Goal: Task Accomplishment & Management: Manage account settings

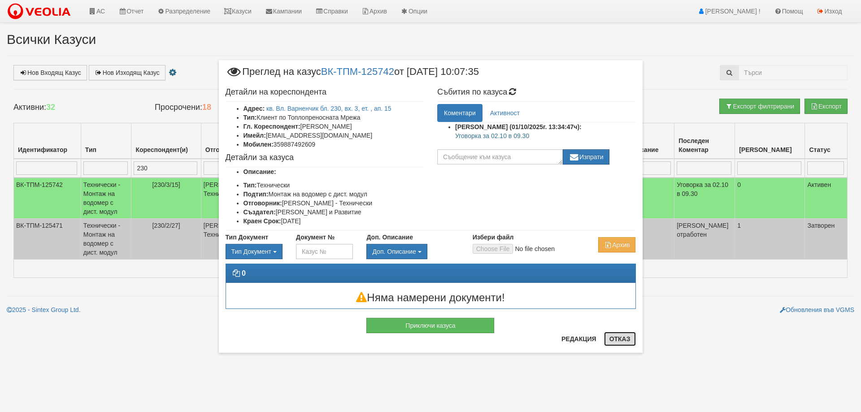
click at [617, 342] on button "Отказ" at bounding box center [620, 339] width 32 height 14
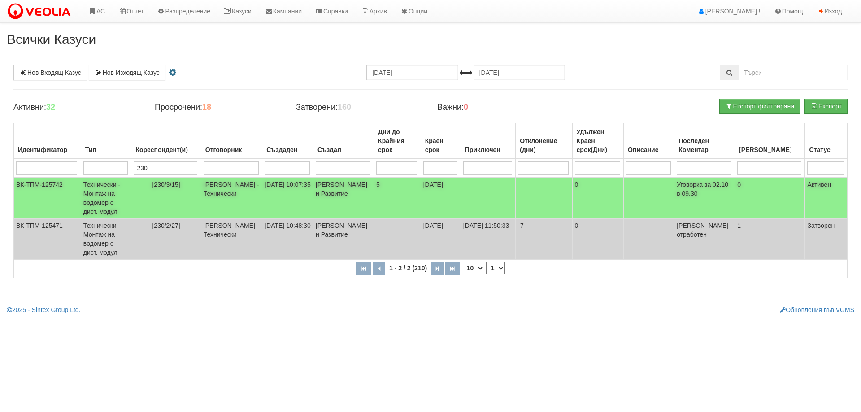
click at [174, 186] on span "[230/3/15]" at bounding box center [166, 184] width 28 height 7
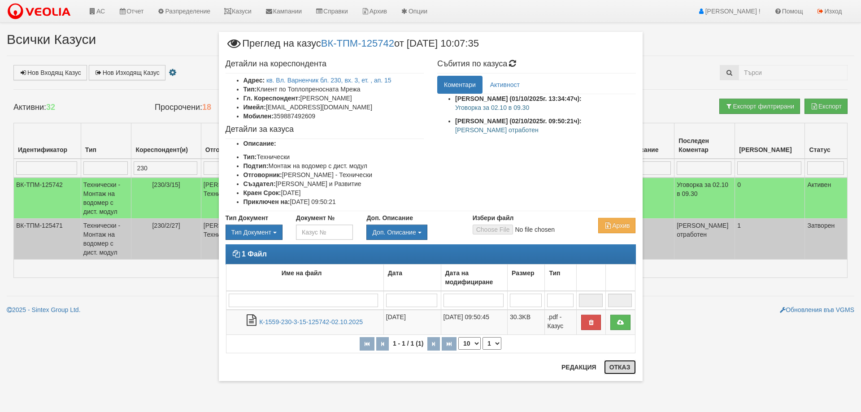
click at [627, 373] on button "Отказ" at bounding box center [620, 367] width 32 height 14
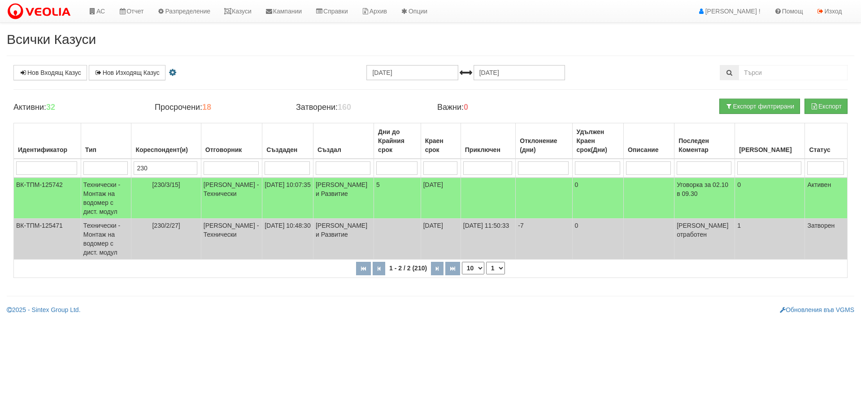
click at [164, 166] on input "230" at bounding box center [166, 167] width 64 height 13
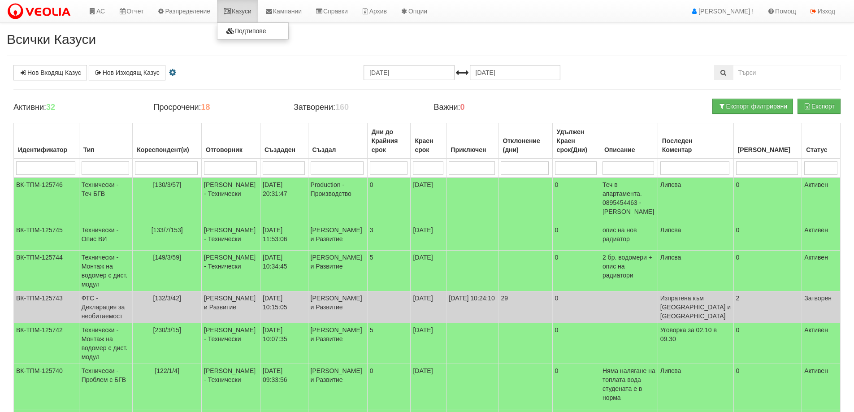
click at [244, 13] on link "Казуси" at bounding box center [237, 11] width 41 height 22
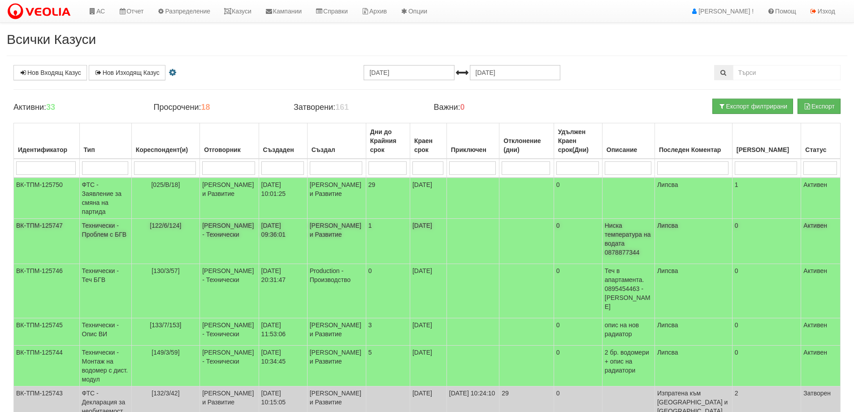
click at [174, 222] on span "[122/6/124]" at bounding box center [165, 225] width 31 height 7
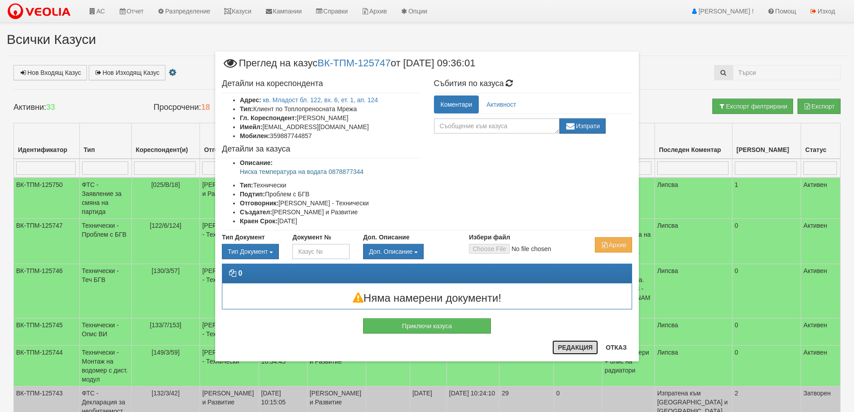
click at [568, 345] on button "Редакция" at bounding box center [575, 347] width 46 height 14
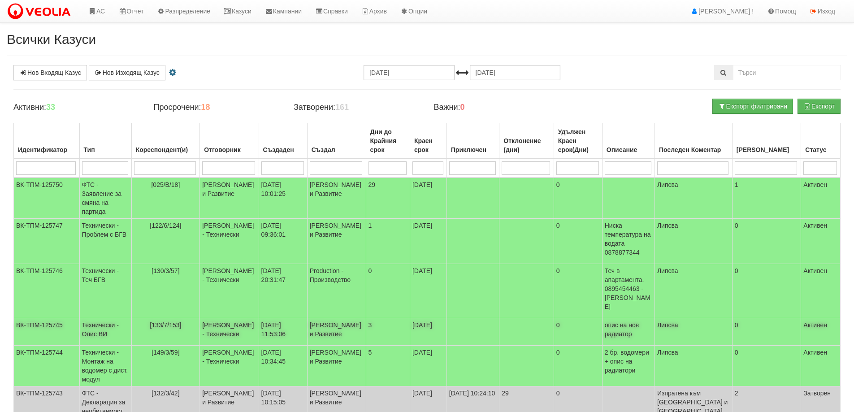
click at [177, 321] on span "[133/7/153]" at bounding box center [165, 324] width 31 height 7
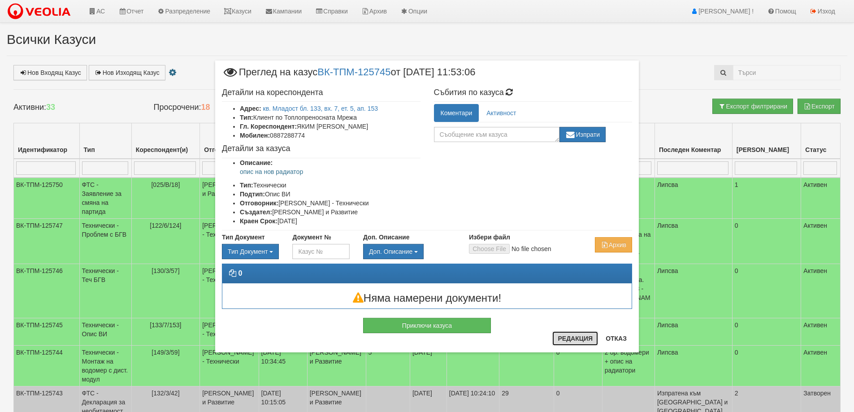
click at [575, 334] on button "Редакция" at bounding box center [575, 338] width 46 height 14
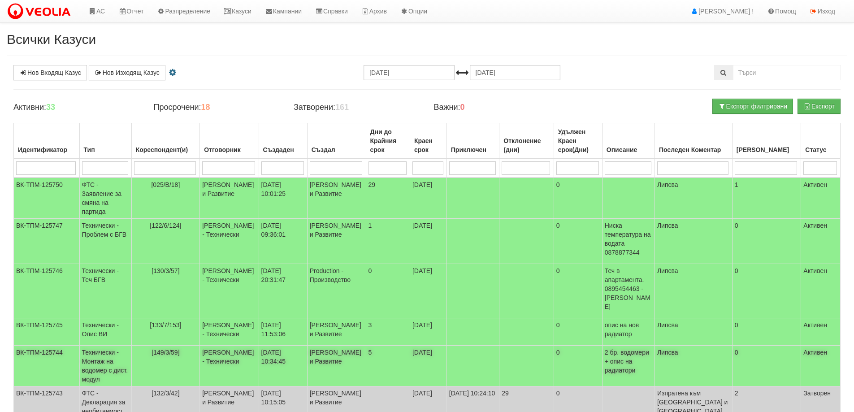
click at [179, 349] on span "[149/3/59]" at bounding box center [165, 352] width 28 height 7
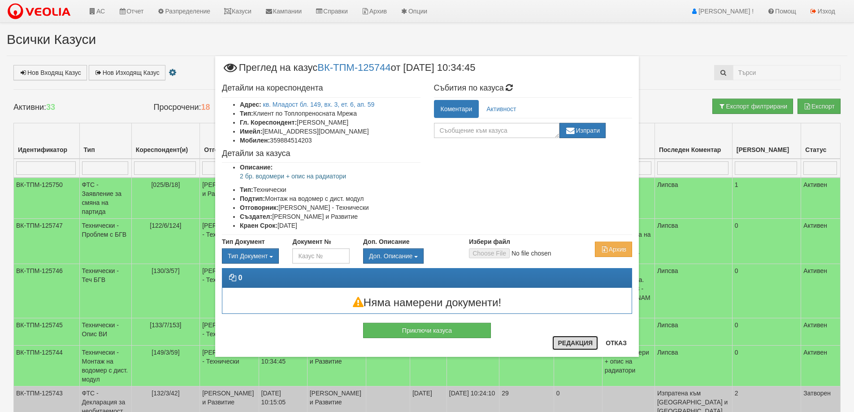
click at [576, 347] on button "Редакция" at bounding box center [575, 343] width 46 height 14
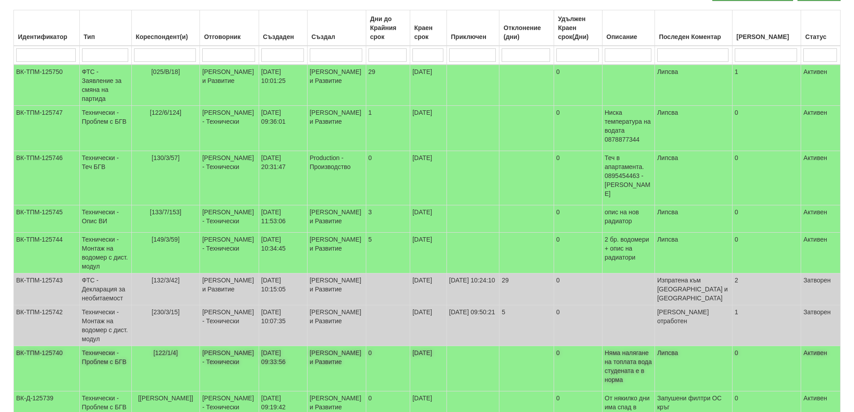
scroll to position [134, 0]
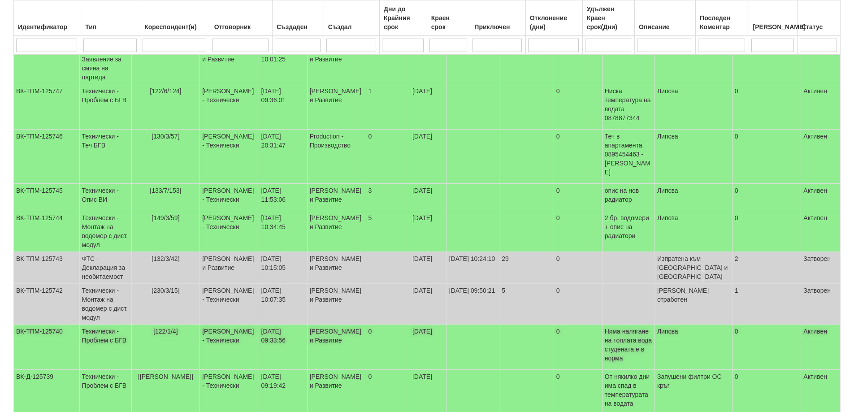
click at [175, 328] on span "[122/1/4]" at bounding box center [165, 331] width 25 height 7
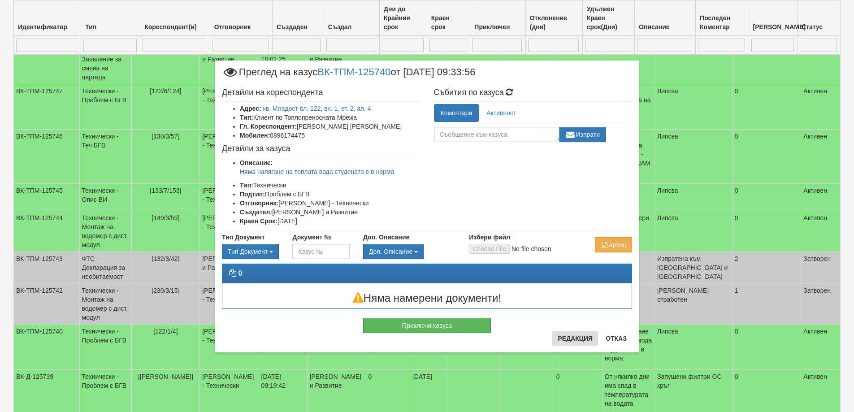
drag, startPoint x: 559, startPoint y: 332, endPoint x: 559, endPoint y: 337, distance: 5.0
click at [559, 335] on div "× Преглед на казус ВК-ТПМ-125740 от 01/10/2025 09:33:56 Детайли на кореспондент…" at bounding box center [427, 207] width 424 height 292
click at [560, 337] on button "Редакция" at bounding box center [575, 338] width 46 height 14
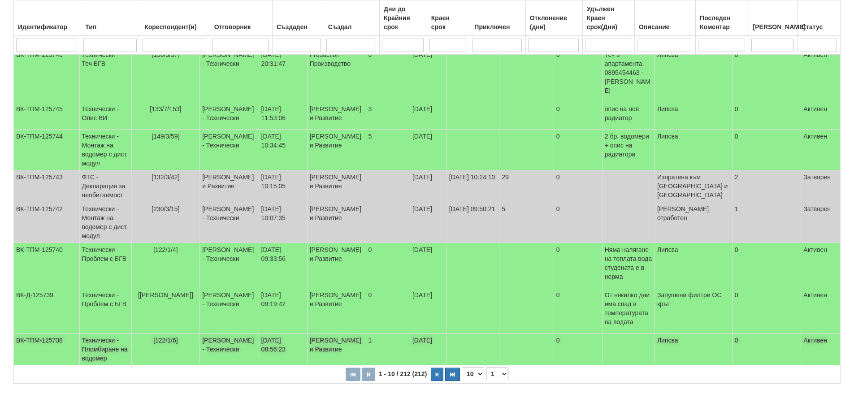
scroll to position [217, 0]
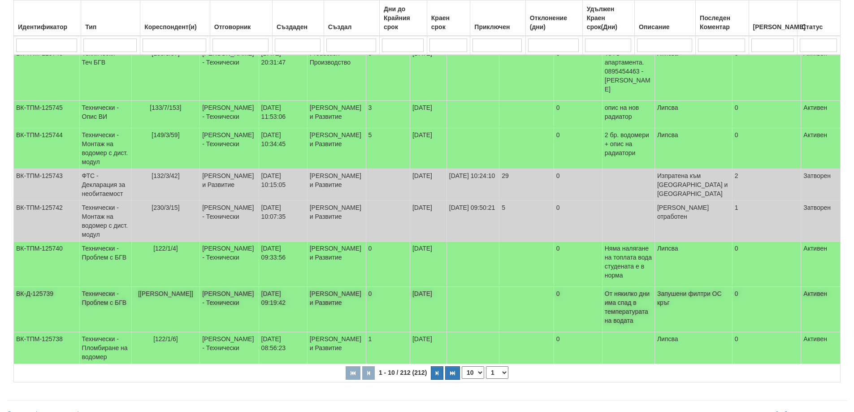
click at [174, 288] on td "[[PERSON_NAME]]" at bounding box center [165, 309] width 69 height 45
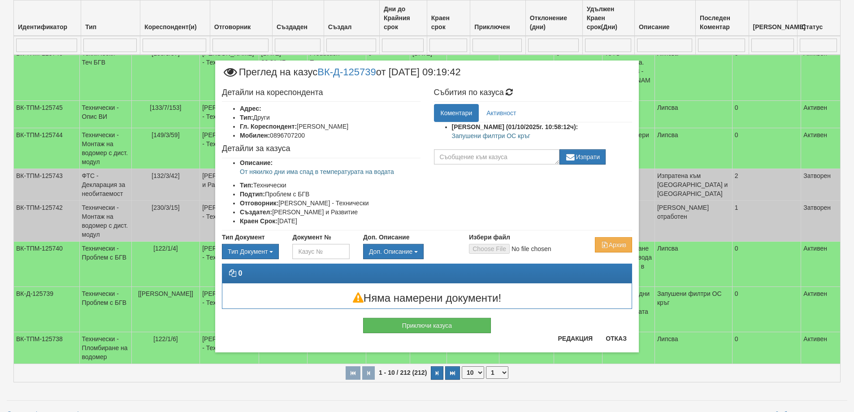
click at [476, 137] on p "Запушени филтри ОС кръг" at bounding box center [542, 135] width 181 height 9
click at [516, 138] on p "Запушени филтри ОС кръг" at bounding box center [542, 135] width 181 height 9
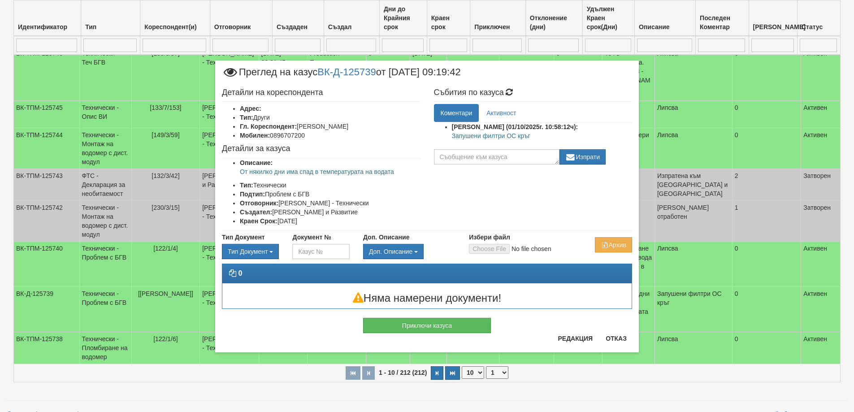
copy div "Запушени филтри ОС кръг"
click at [428, 332] on button "Приключи казуса" at bounding box center [427, 325] width 128 height 15
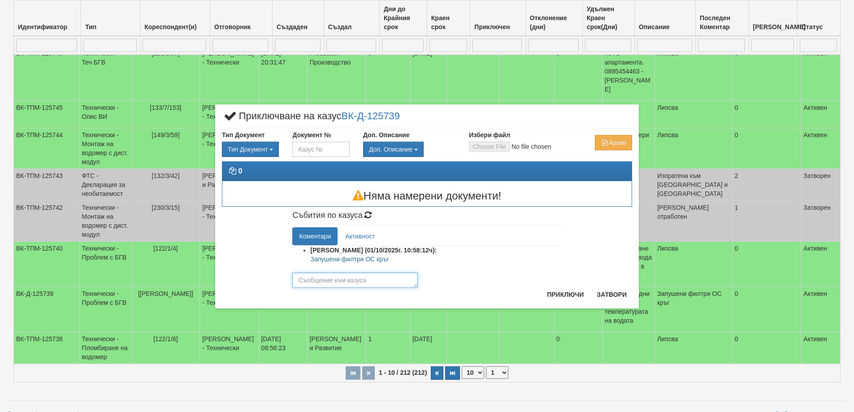
click at [358, 282] on textarea at bounding box center [354, 279] width 125 height 15
paste textarea "Запушени филтри ОС кръг"
type textarea "Запушени филтри ОС кръг"
click at [561, 298] on button "Приключи" at bounding box center [565, 294] width 48 height 14
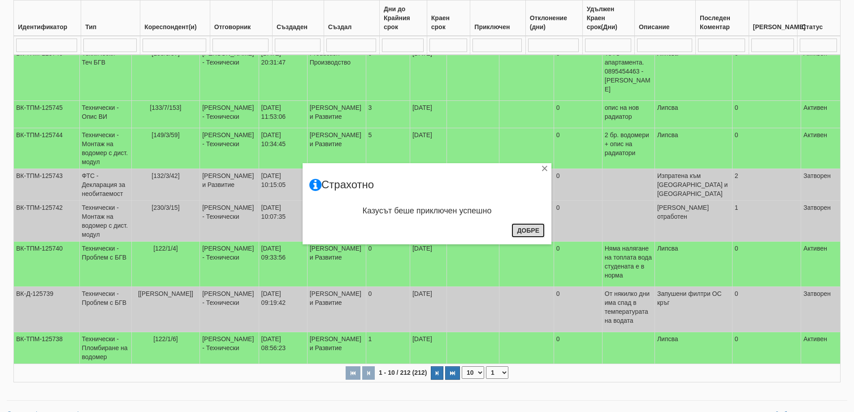
click at [542, 228] on button "Добре" at bounding box center [527, 230] width 33 height 14
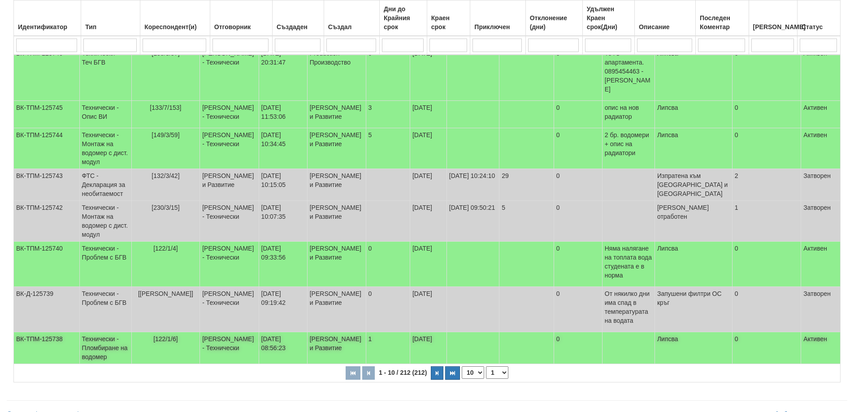
click at [178, 335] on span "[122/1/6]" at bounding box center [165, 338] width 25 height 7
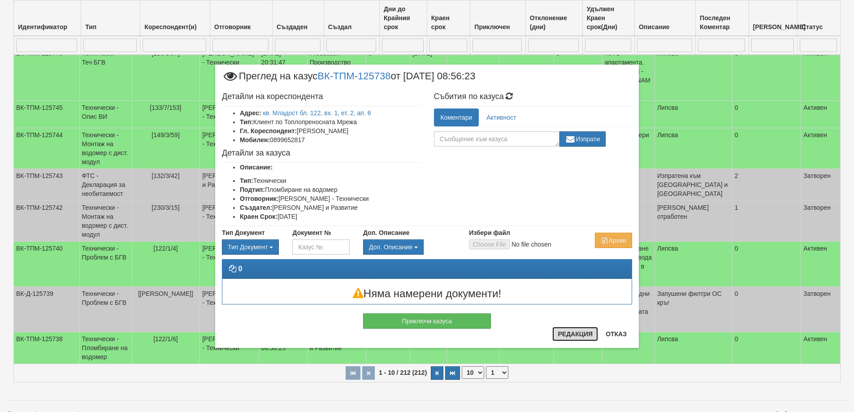
click at [578, 337] on button "Редакция" at bounding box center [575, 334] width 46 height 14
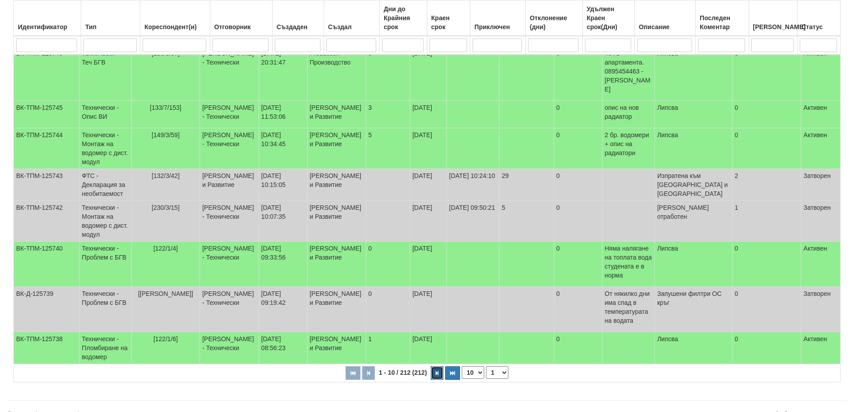
click at [441, 366] on button "button" at bounding box center [437, 372] width 13 height 13
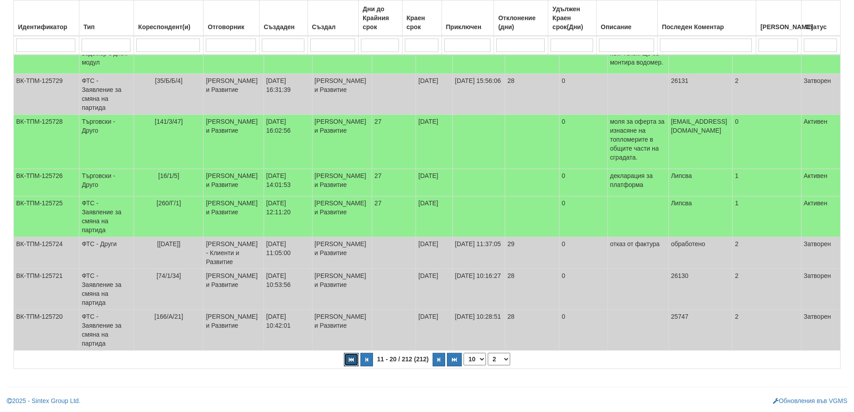
click at [350, 360] on icon "button" at bounding box center [351, 359] width 5 height 5
select select "1"
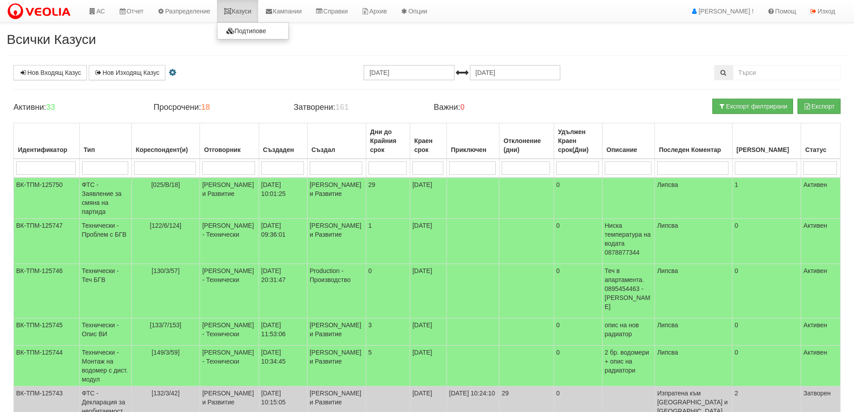
click at [243, 9] on link "Казуси" at bounding box center [237, 11] width 41 height 22
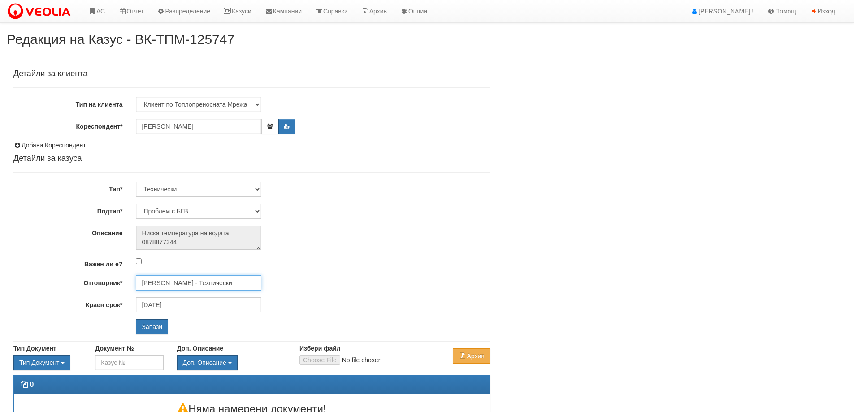
click at [228, 286] on input "[PERSON_NAME] - Технически" at bounding box center [198, 282] width 125 height 15
click at [204, 304] on div "[PERSON_NAME] - Технически" at bounding box center [392, 307] width 510 height 11
type input "[PERSON_NAME] - Технически"
click at [156, 330] on input "Запази" at bounding box center [152, 326] width 32 height 15
select select "Опис ВИ"
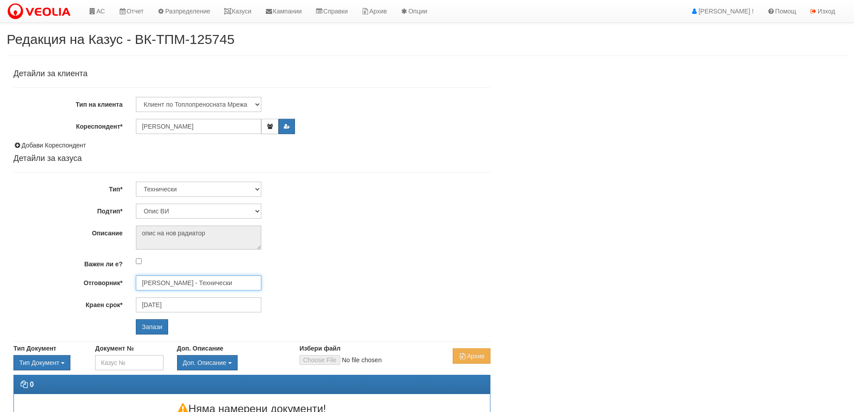
click at [208, 287] on input "[PERSON_NAME] - Технически" at bounding box center [198, 282] width 125 height 15
click at [195, 302] on div "[PERSON_NAME] - Технически" at bounding box center [392, 307] width 510 height 11
type input "[PERSON_NAME] - Технически"
click at [164, 324] on input "Запази" at bounding box center [152, 326] width 32 height 15
select select "Монтаж на водомер с дист. модул"
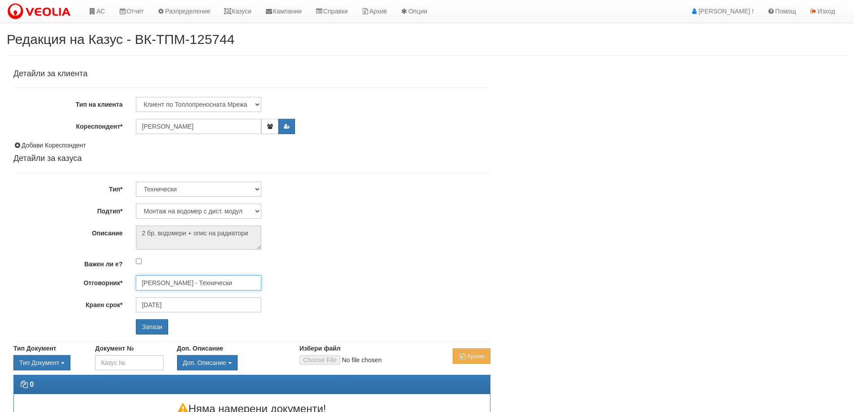
click at [223, 284] on input "[PERSON_NAME] - Технически" at bounding box center [198, 282] width 125 height 15
click at [214, 298] on div "Диян Стоянов - Технически" at bounding box center [392, 296] width 510 height 11
type input "Диян Стоянов - Технически"
click at [151, 324] on input "Запази" at bounding box center [152, 326] width 32 height 15
click at [155, 285] on input "[PERSON_NAME] - Технически" at bounding box center [198, 282] width 125 height 15
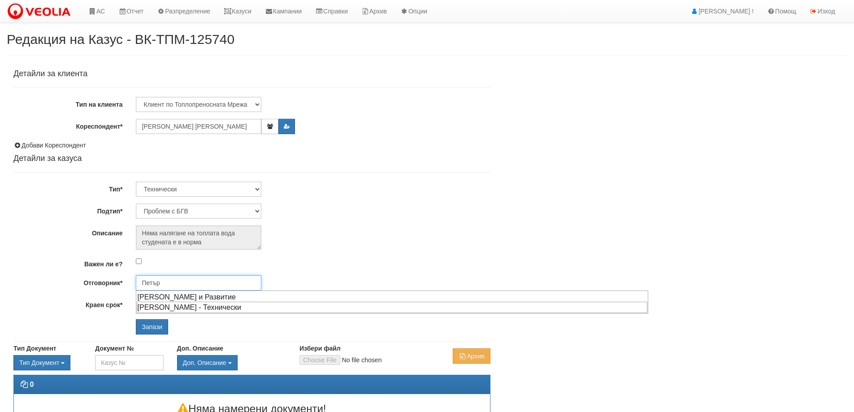
click at [158, 307] on div "[PERSON_NAME] - Технически" at bounding box center [392, 307] width 510 height 11
type input "[PERSON_NAME] - Технически"
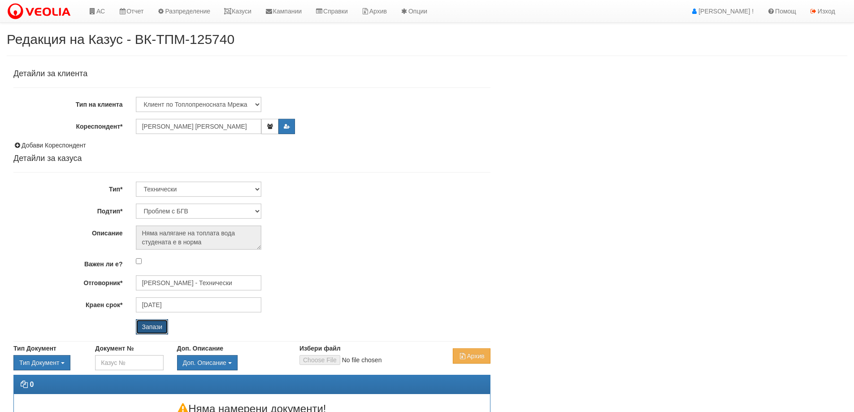
click at [156, 334] on input "Запази" at bounding box center [152, 326] width 32 height 15
select select "Пломбиране на водомер"
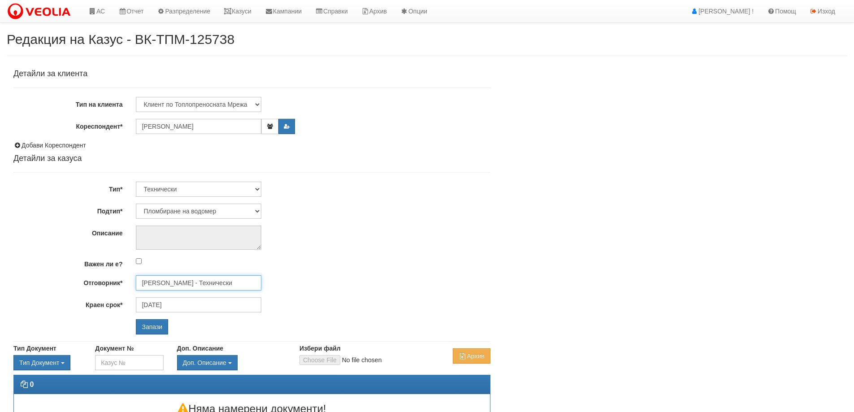
click at [216, 285] on input "[PERSON_NAME] - Технически" at bounding box center [198, 282] width 125 height 15
click at [193, 307] on div "[PERSON_NAME] - Технически" at bounding box center [392, 307] width 510 height 11
type input "[PERSON_NAME] - Технически"
click at [169, 324] on div "Запази" at bounding box center [231, 326] width 204 height 15
click at [151, 332] on input "Запази" at bounding box center [152, 326] width 32 height 15
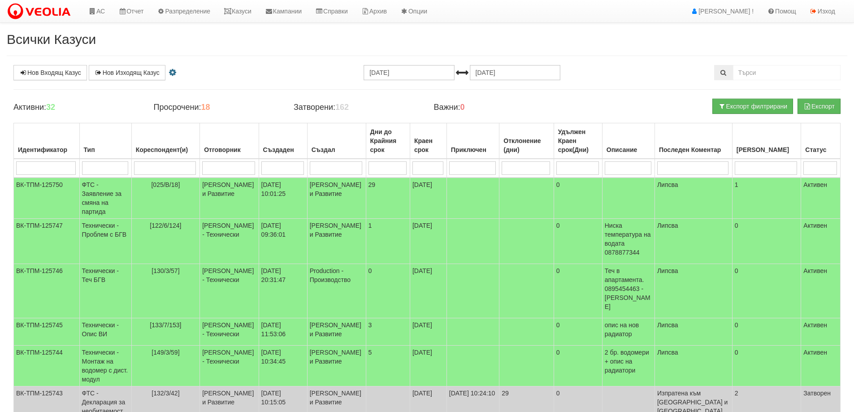
click at [172, 167] on input "search" at bounding box center [165, 167] width 62 height 13
type input "55"
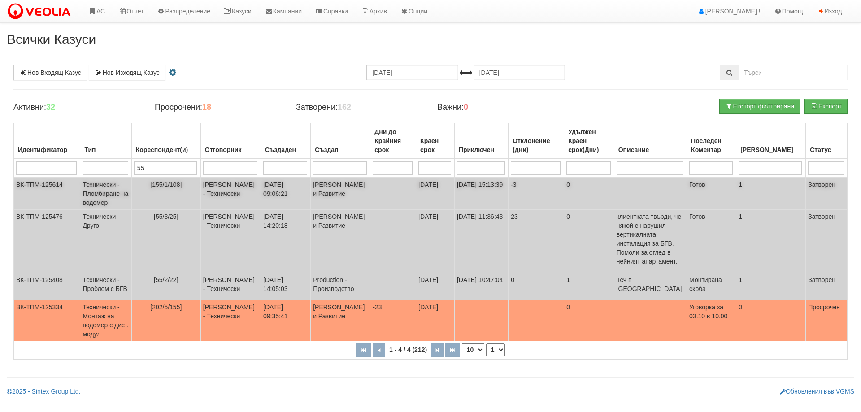
type input "5"
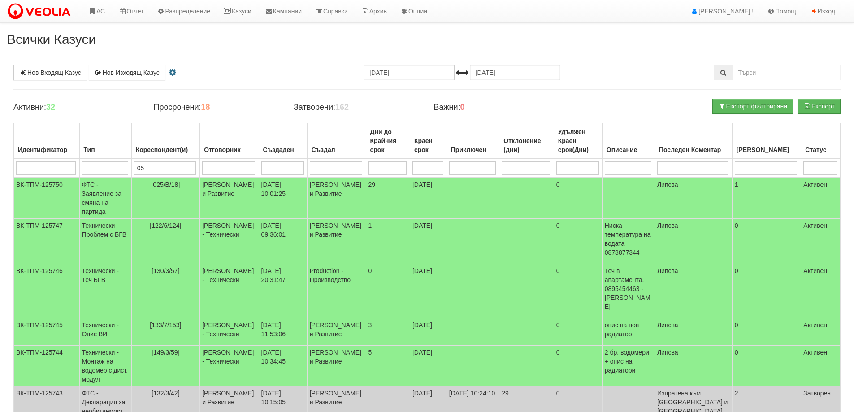
type input "055"
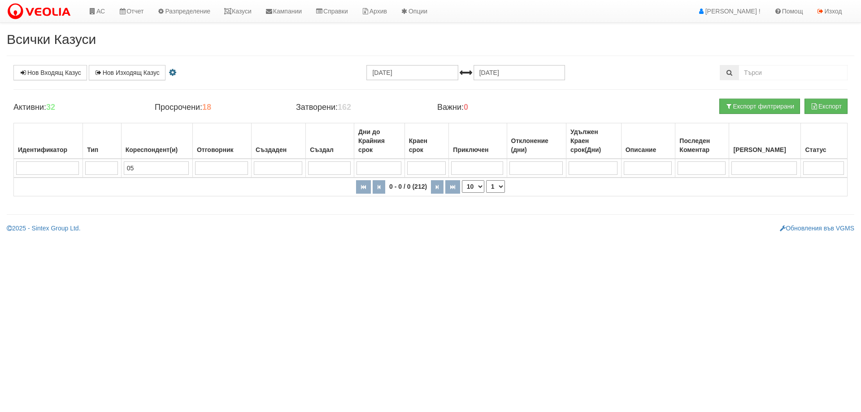
type input "0"
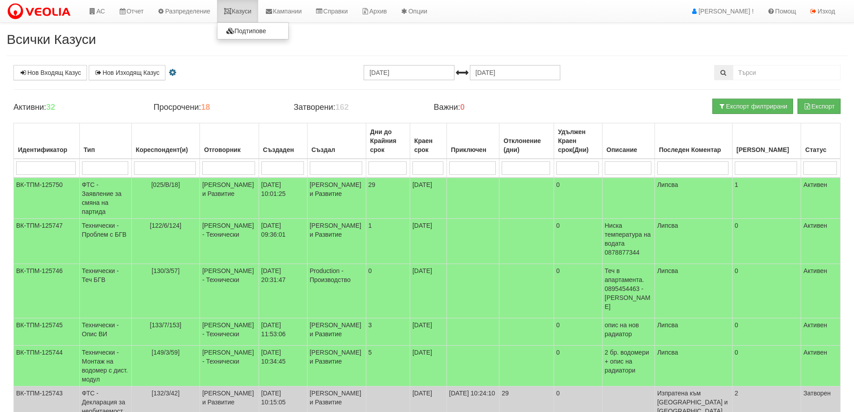
click at [244, 7] on link "Казуси" at bounding box center [237, 11] width 41 height 22
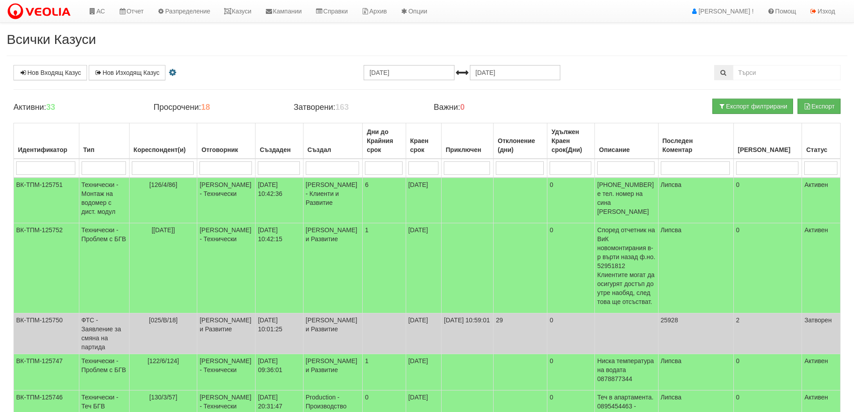
click at [169, 165] on input "search" at bounding box center [163, 167] width 62 height 13
type input "55"
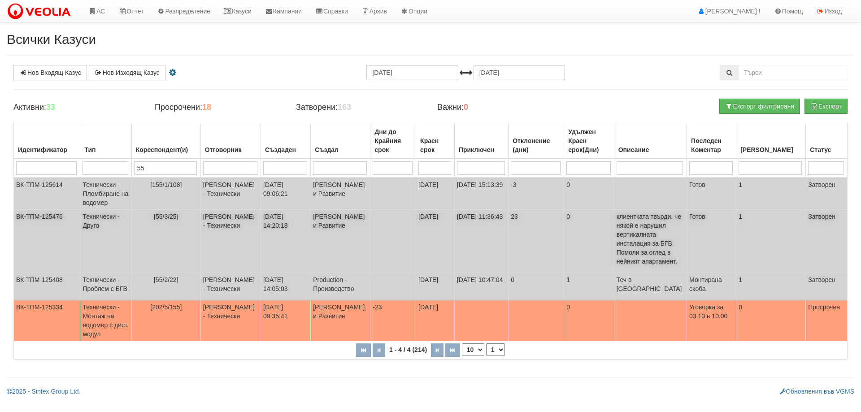
type input "5"
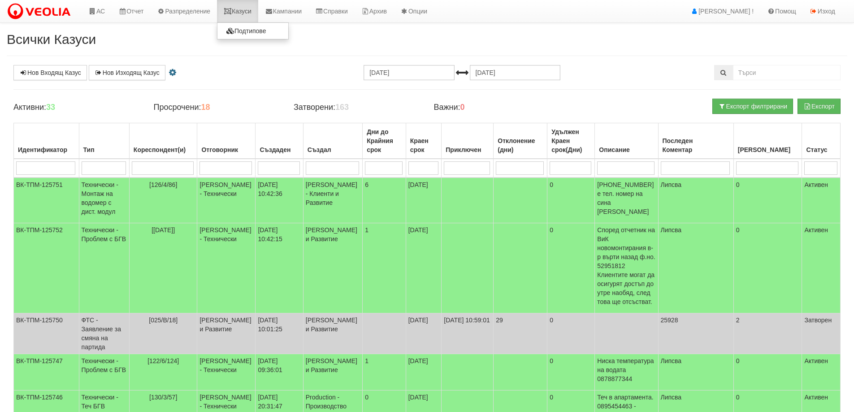
click at [242, 10] on link "Казуси" at bounding box center [237, 11] width 41 height 22
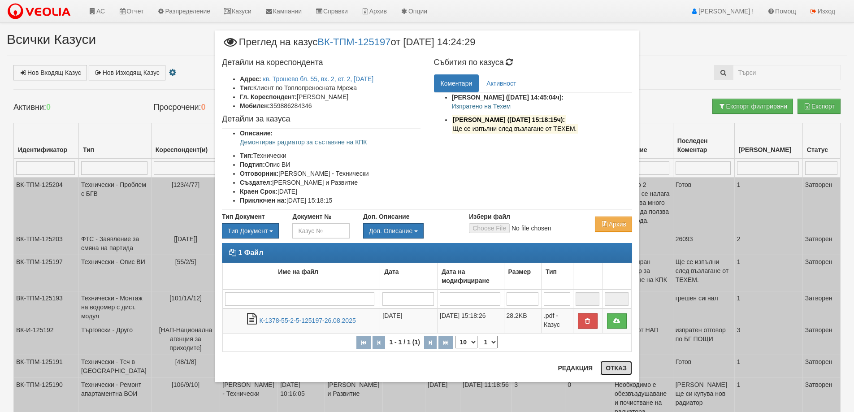
click at [609, 365] on button "Отказ" at bounding box center [616, 368] width 32 height 14
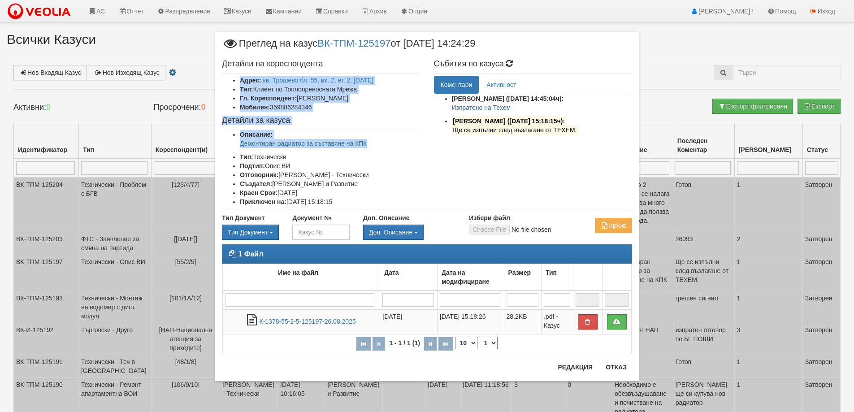
drag, startPoint x: 238, startPoint y: 80, endPoint x: 377, endPoint y: 146, distance: 154.8
click at [377, 146] on div "Детайли на кореспондента Адрес: кв. Трошево бл. 55, вх. 2, ет. 2, ап. 5 Тип: Кл…" at bounding box center [321, 133] width 212 height 156
copy div "Адрес: кв. Трошево бл. 55, вх. 2, ет. 2, ап. 5 Тип: Клиент по Топлопреносната М…"
click at [619, 370] on button "Отказ" at bounding box center [616, 367] width 32 height 14
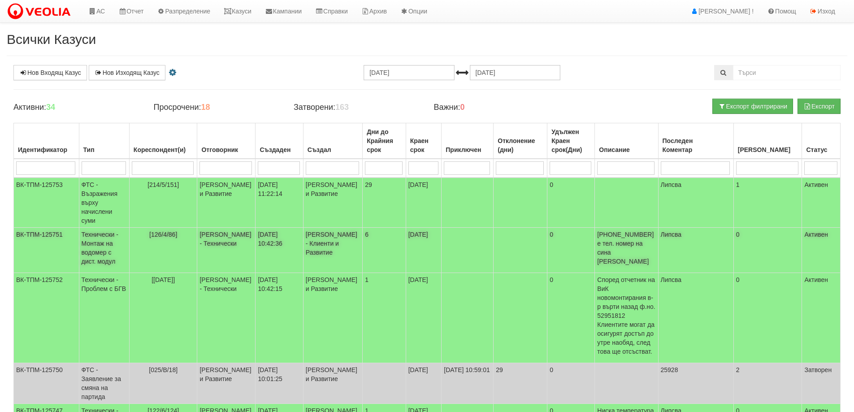
click at [177, 231] on span "[126/4/86]" at bounding box center [163, 234] width 28 height 7
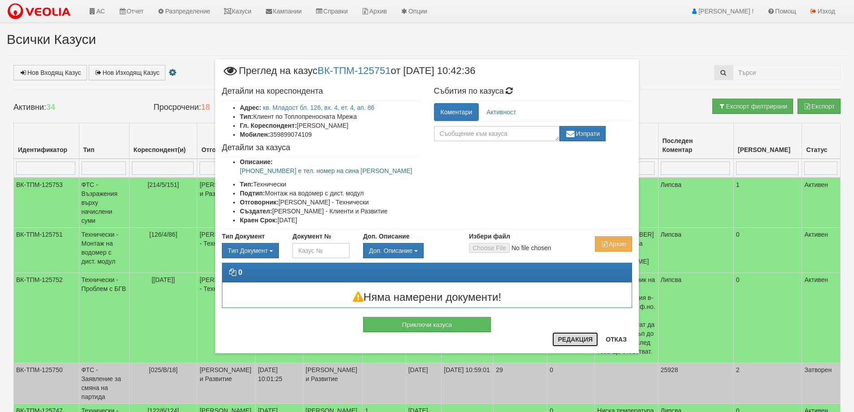
click at [568, 340] on button "Редакция" at bounding box center [575, 339] width 46 height 14
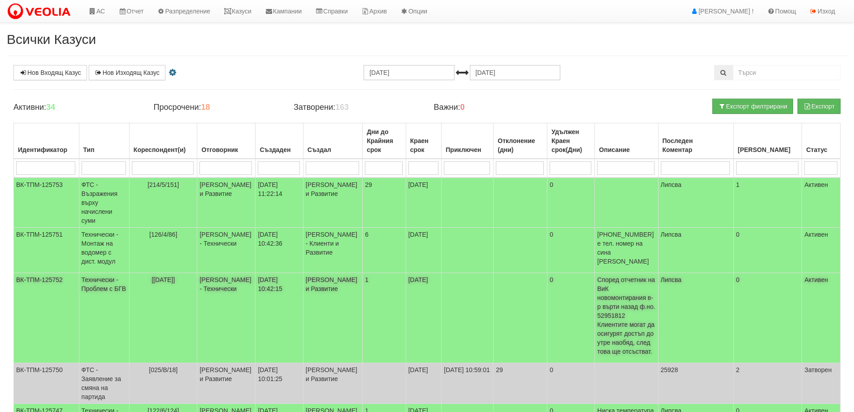
click at [174, 276] on span "[3/1/26]" at bounding box center [162, 279] width 23 height 7
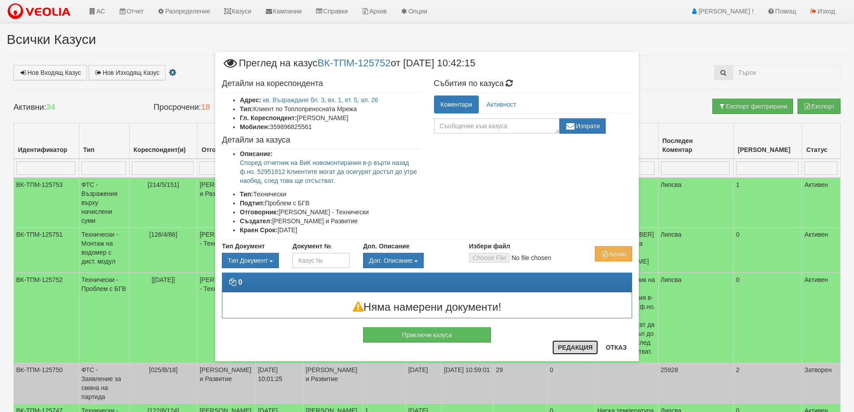
click at [572, 346] on button "Редакция" at bounding box center [575, 347] width 46 height 14
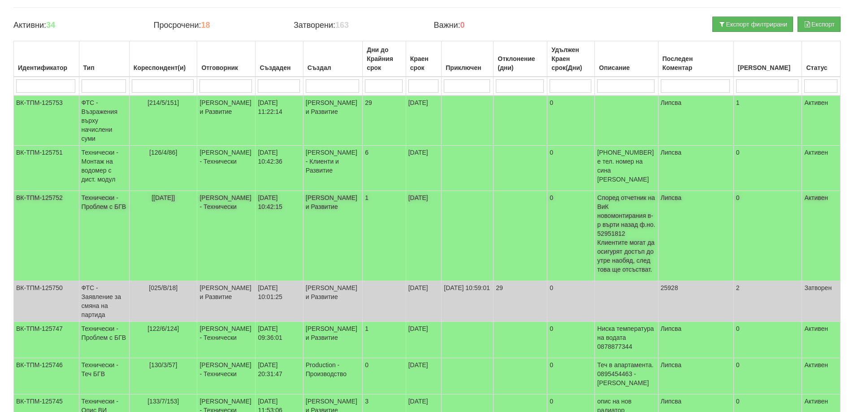
scroll to position [90, 0]
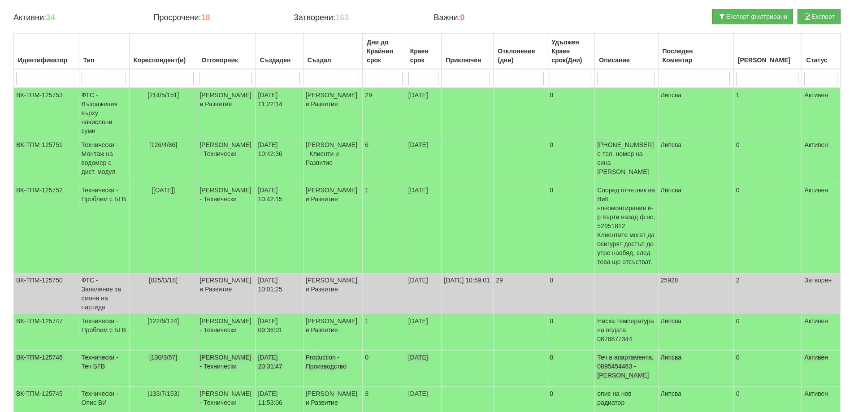
click at [165, 354] on span "[130/3/57]" at bounding box center [163, 357] width 28 height 7
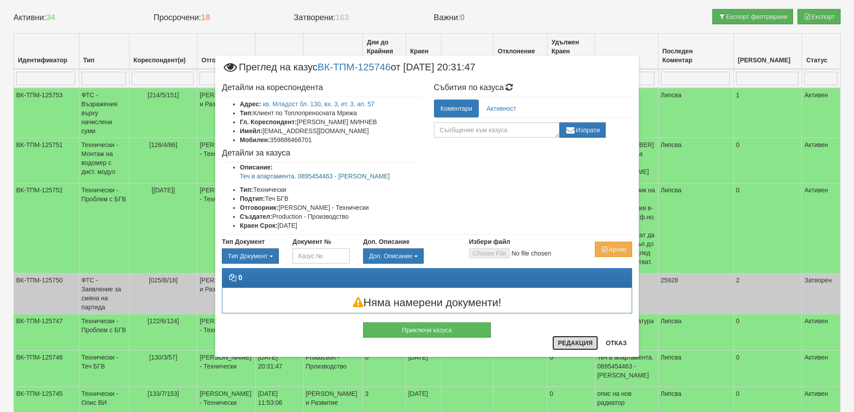
click at [571, 339] on button "Редакция" at bounding box center [575, 343] width 46 height 14
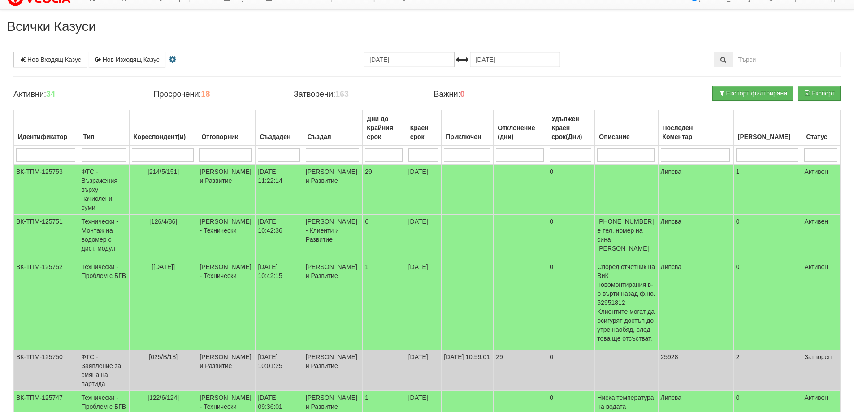
scroll to position [0, 0]
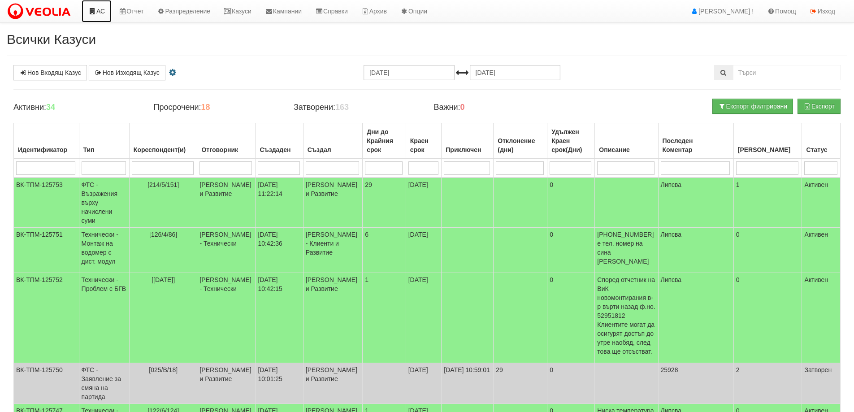
click at [97, 9] on link "АС" at bounding box center [97, 11] width 30 height 22
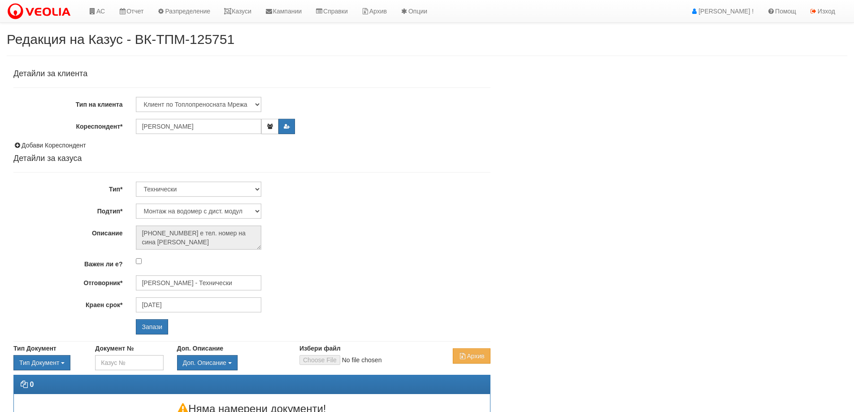
select select "Монтаж на водомер с дист. модул"
click at [221, 278] on input "[PERSON_NAME] - Технически" at bounding box center [198, 282] width 125 height 15
click at [182, 310] on div "[PERSON_NAME] - Технически" at bounding box center [392, 307] width 510 height 11
type input "[PERSON_NAME] - Технически"
click at [147, 333] on input "Запази" at bounding box center [152, 326] width 32 height 15
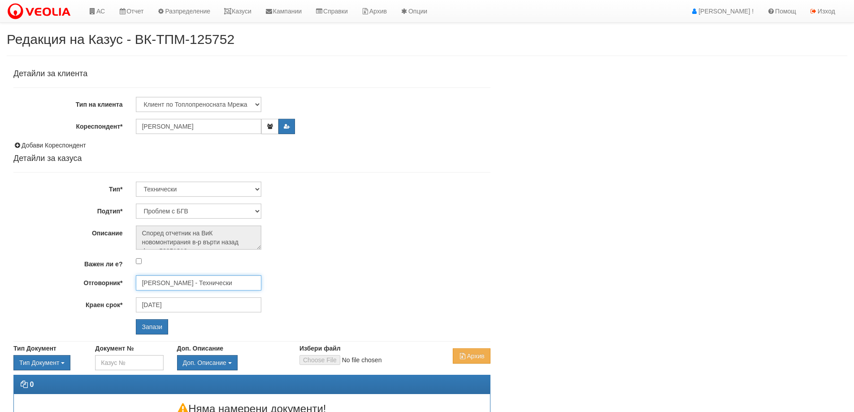
click at [206, 285] on input "[PERSON_NAME] - Технически" at bounding box center [198, 282] width 125 height 15
click at [185, 292] on div "Слави Славов - Технически" at bounding box center [392, 296] width 510 height 11
type input "Слави Славов - Технически"
click at [167, 326] on input "Запази" at bounding box center [152, 326] width 32 height 15
select select "Теч БГВ"
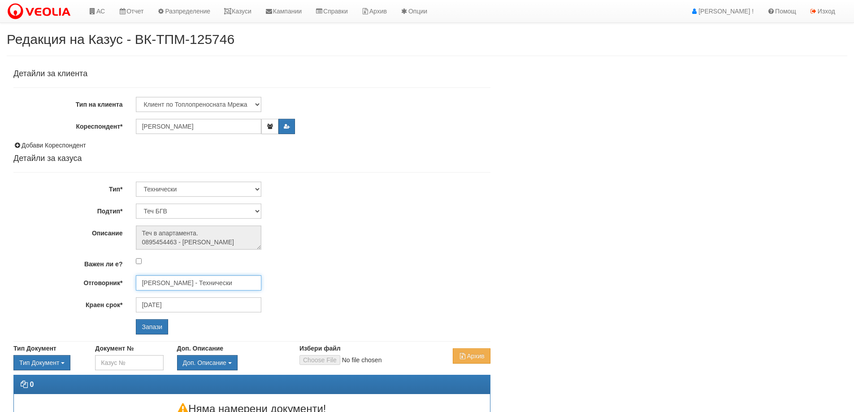
click at [175, 288] on input "[PERSON_NAME] - Технически" at bounding box center [198, 282] width 125 height 15
click at [173, 307] on div "[PERSON_NAME] - Технически" at bounding box center [392, 307] width 510 height 11
type input "[PERSON_NAME] - Технически"
click at [156, 326] on input "Запази" at bounding box center [152, 326] width 32 height 15
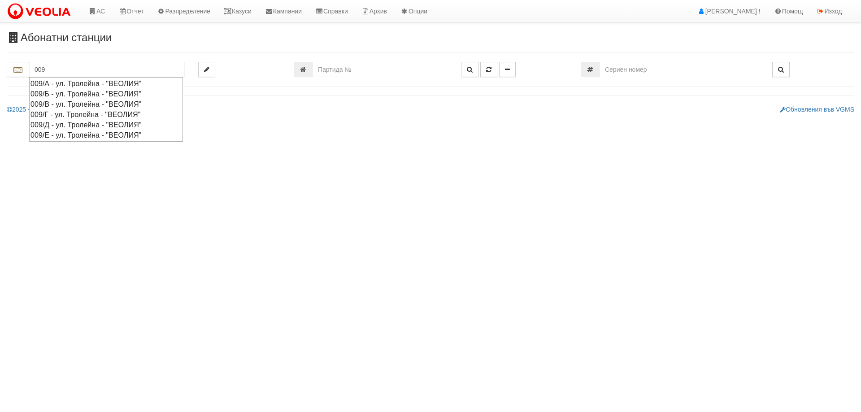
click at [71, 84] on div "009/А - ул. Тролейна - "ВЕОЛИЯ"" at bounding box center [105, 83] width 151 height 10
type input "009/А - ул. Тролейна - "ВЕОЛИЯ""
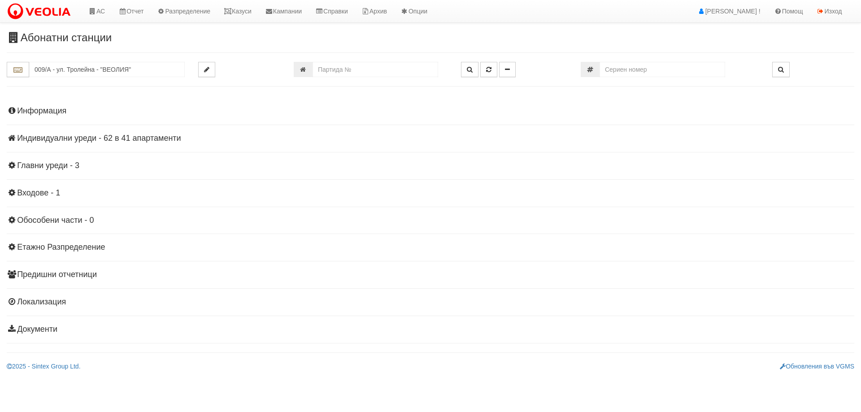
click at [61, 138] on h4 "Индивидуални уреди - 62 в 41 апартаменти" at bounding box center [430, 138] width 847 height 9
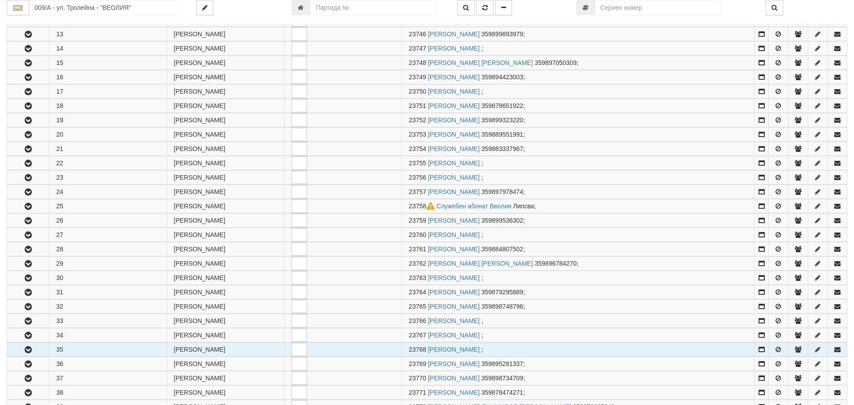
scroll to position [359, 0]
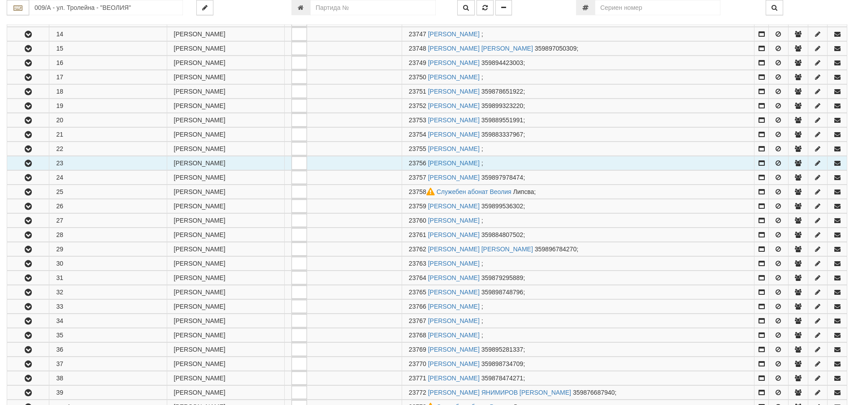
click at [35, 167] on button "button" at bounding box center [28, 162] width 42 height 13
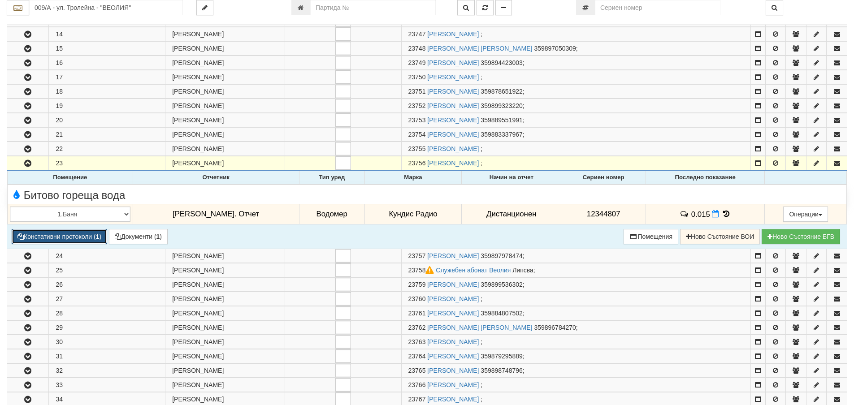
click at [68, 237] on button "Констативни протоколи ( 1 )" at bounding box center [59, 236] width 95 height 15
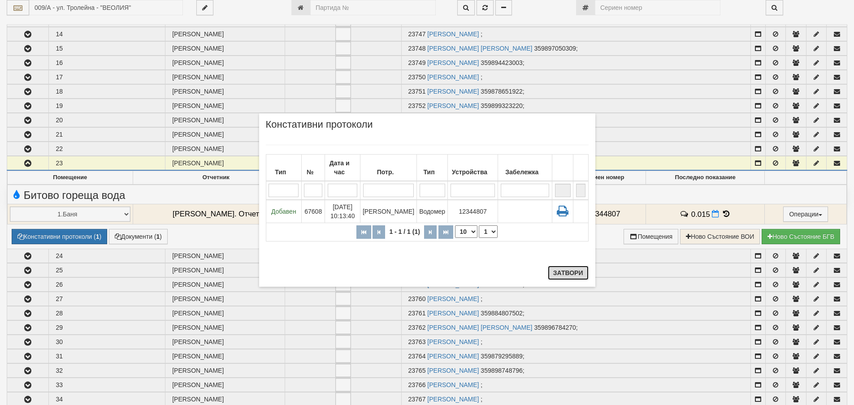
click at [578, 270] on button "Затвори" at bounding box center [568, 273] width 41 height 14
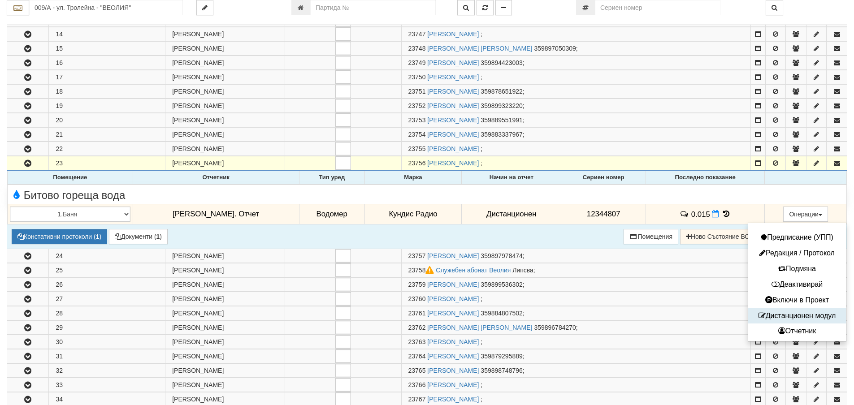
click at [801, 317] on button "Дистанционен модул" at bounding box center [796, 316] width 93 height 11
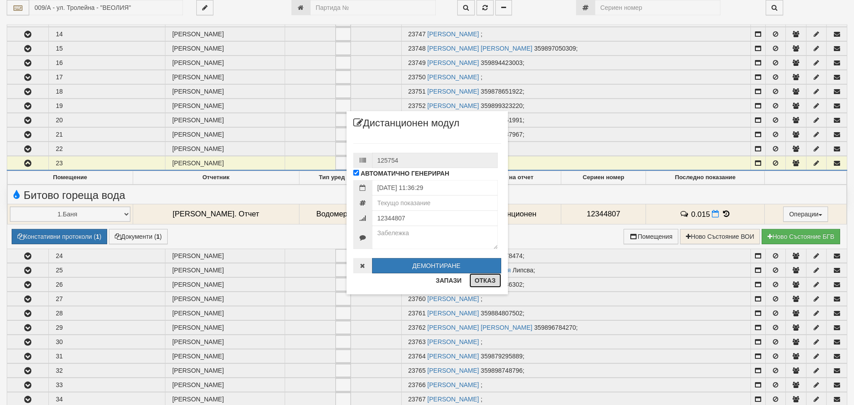
click at [486, 283] on button "Отказ" at bounding box center [485, 280] width 32 height 14
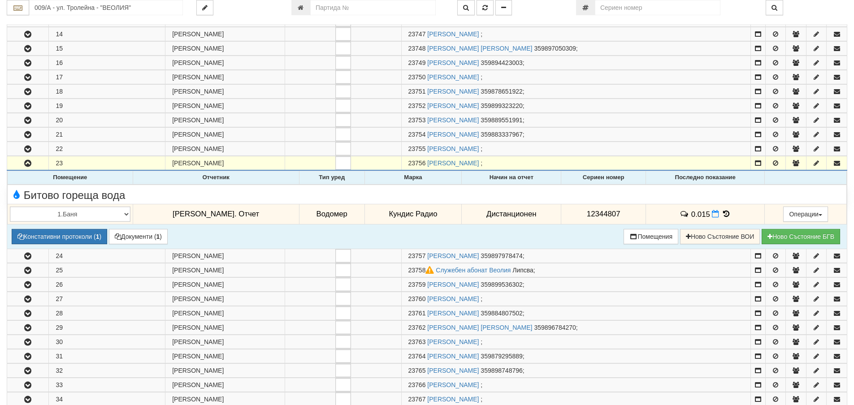
click at [721, 212] on icon at bounding box center [726, 214] width 10 height 8
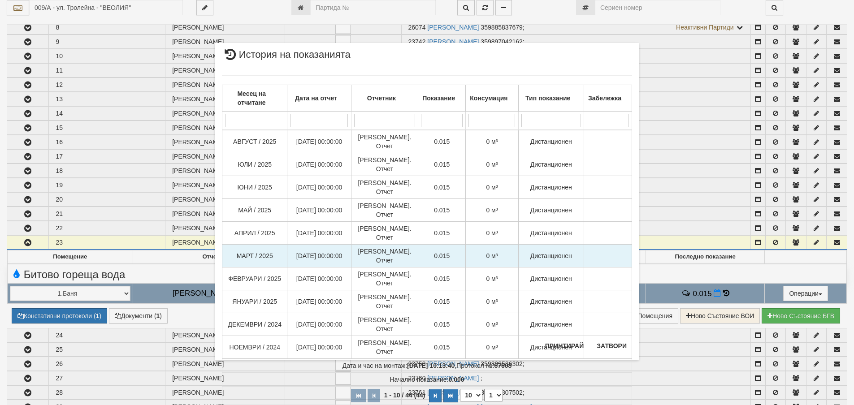
scroll to position [314, 0]
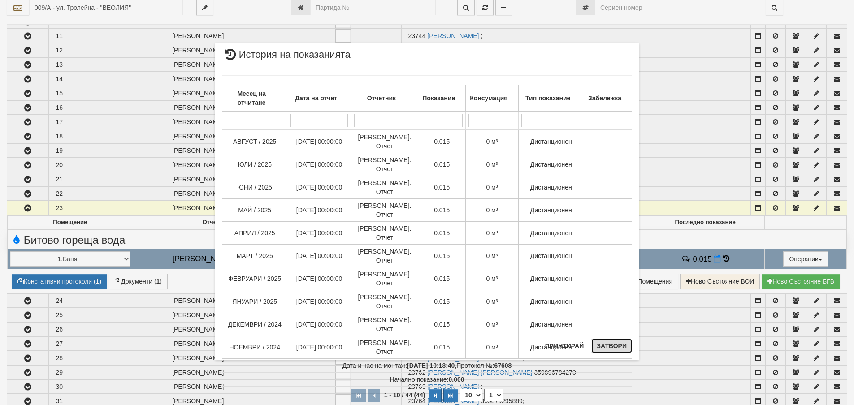
click at [613, 348] on button "Затвори" at bounding box center [611, 346] width 41 height 14
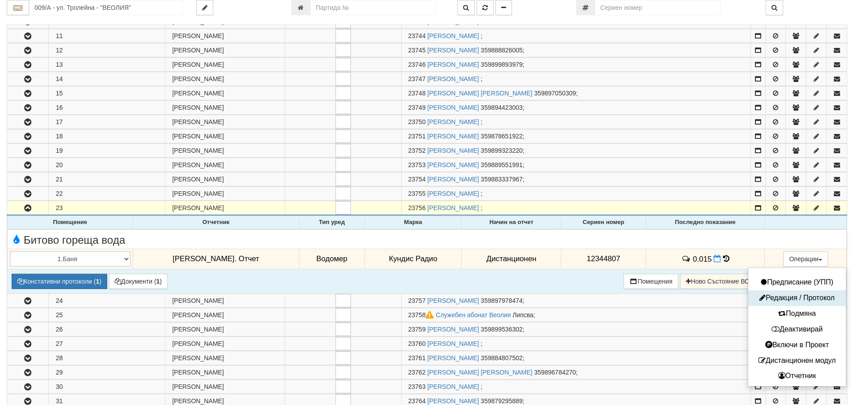
click at [797, 292] on li "Редакция / Протокол" at bounding box center [797, 298] width 98 height 16
click at [787, 298] on button "Редакция / Протокол" at bounding box center [796, 298] width 93 height 11
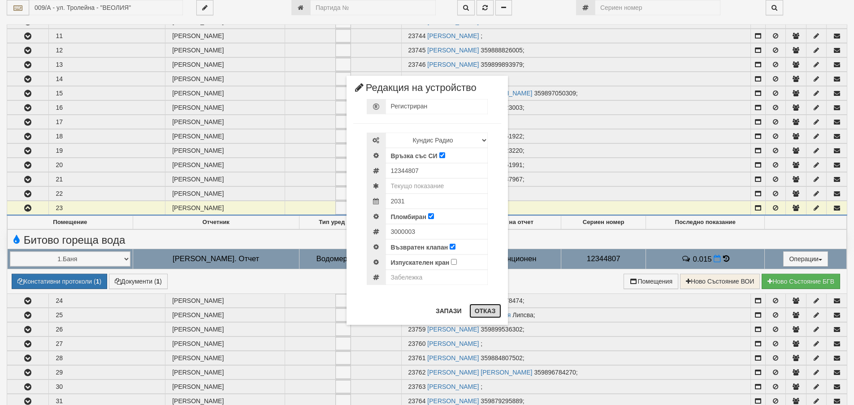
click at [497, 314] on button "Отказ" at bounding box center [485, 311] width 32 height 14
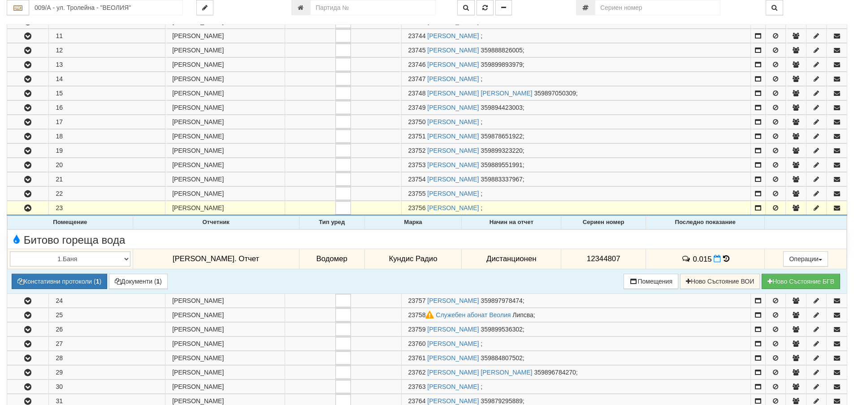
click at [582, 234] on div "Битово гореща вода" at bounding box center [427, 239] width 848 height 14
